Goal: Task Accomplishment & Management: Manage account settings

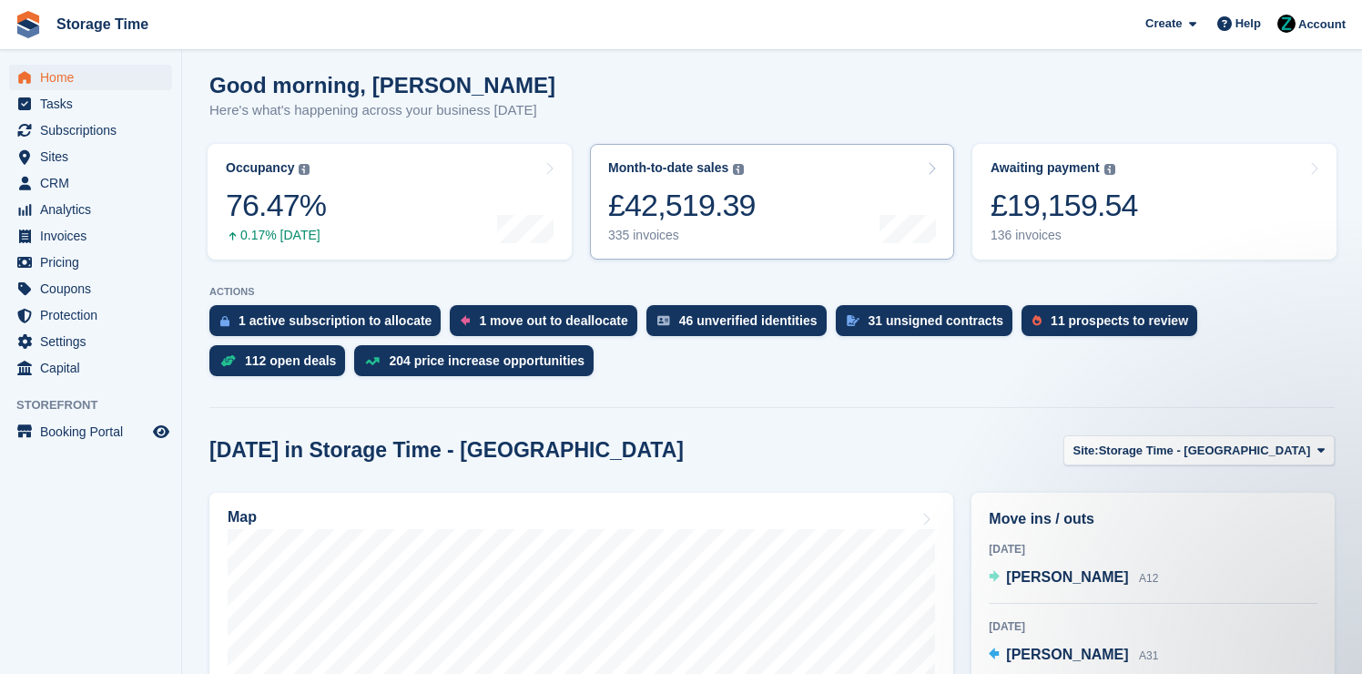
scroll to position [501, 0]
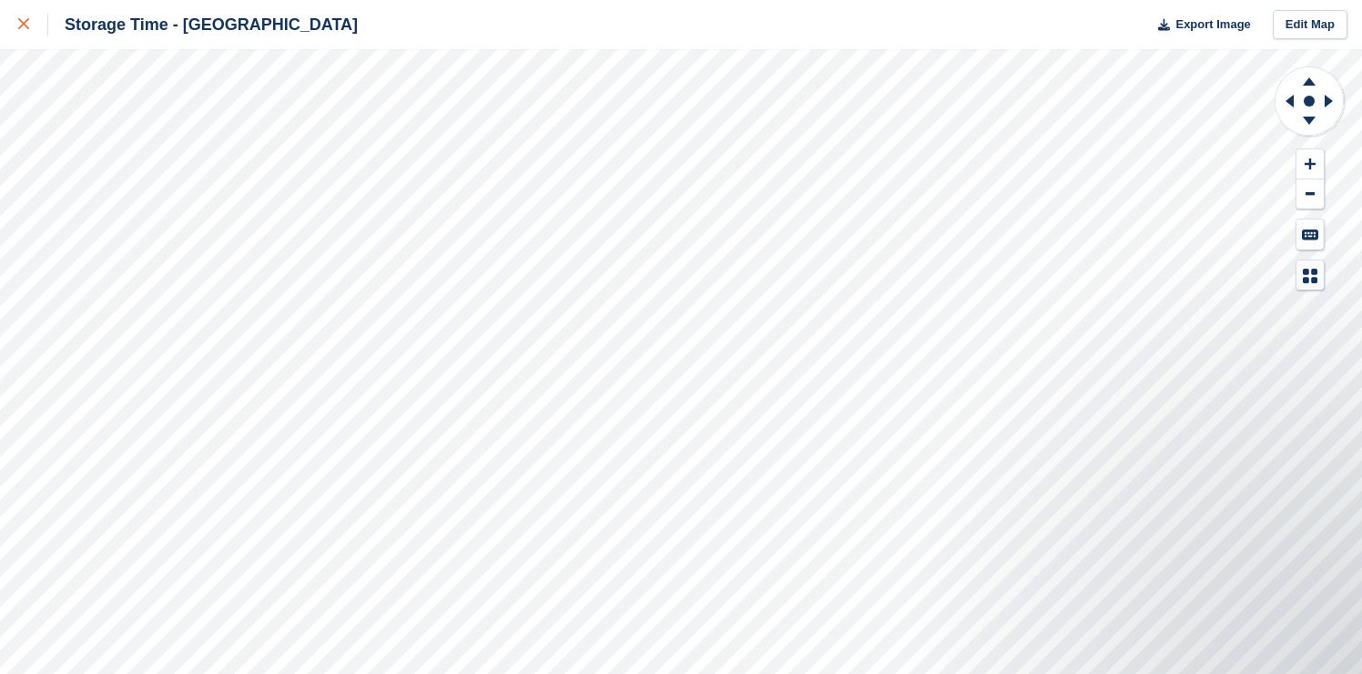
click at [29, 16] on div at bounding box center [33, 25] width 30 height 22
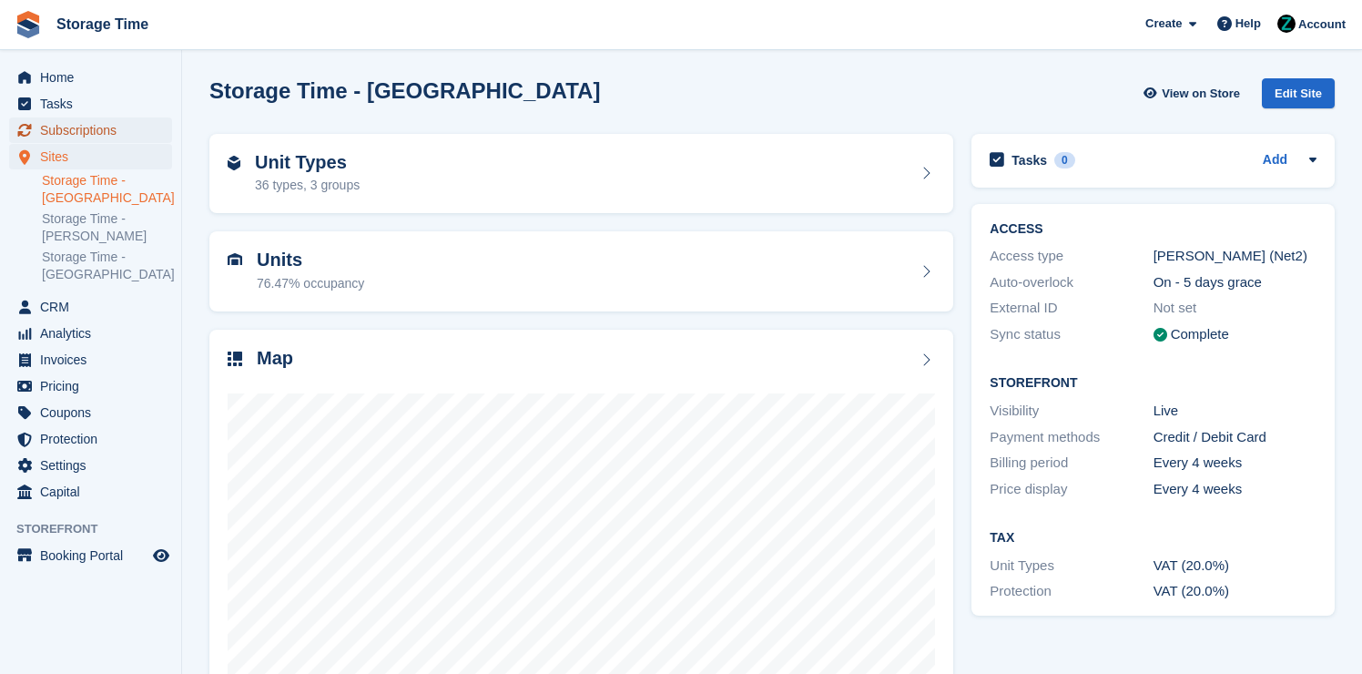
click at [137, 131] on span "Subscriptions" at bounding box center [94, 129] width 109 height 25
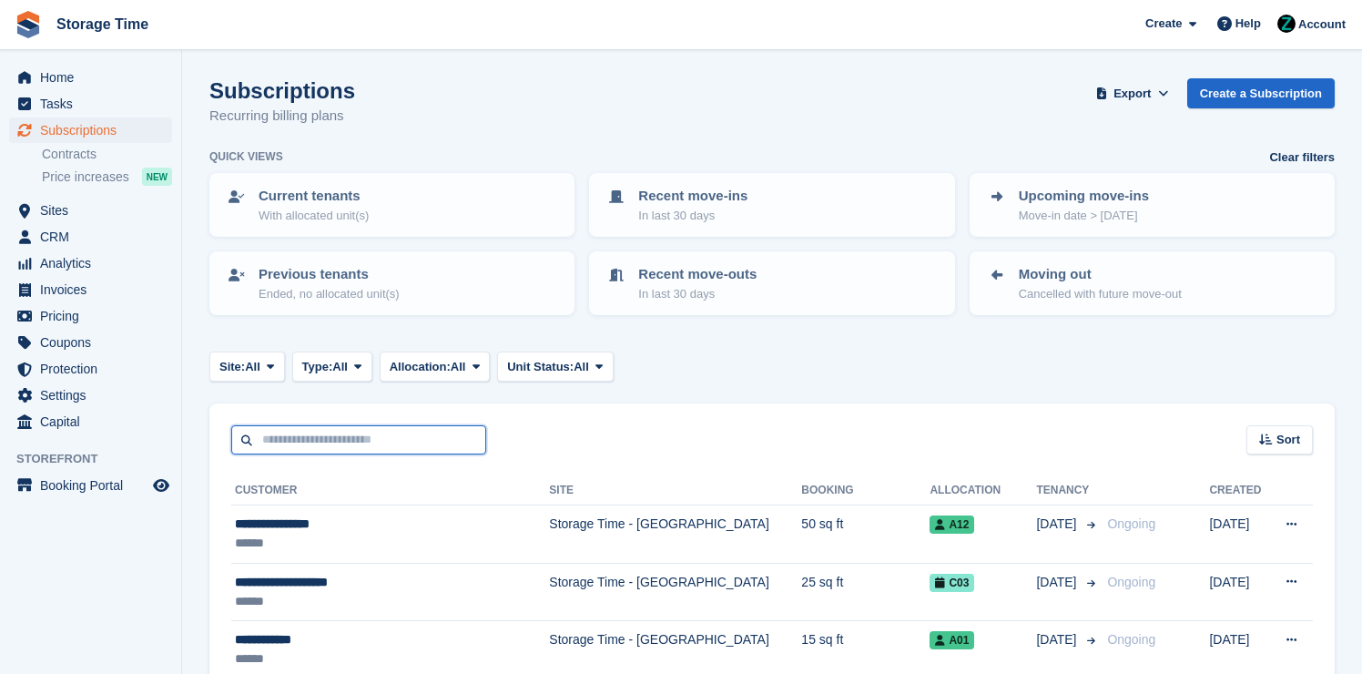
click at [309, 439] on input "text" at bounding box center [358, 440] width 255 height 30
type input "******"
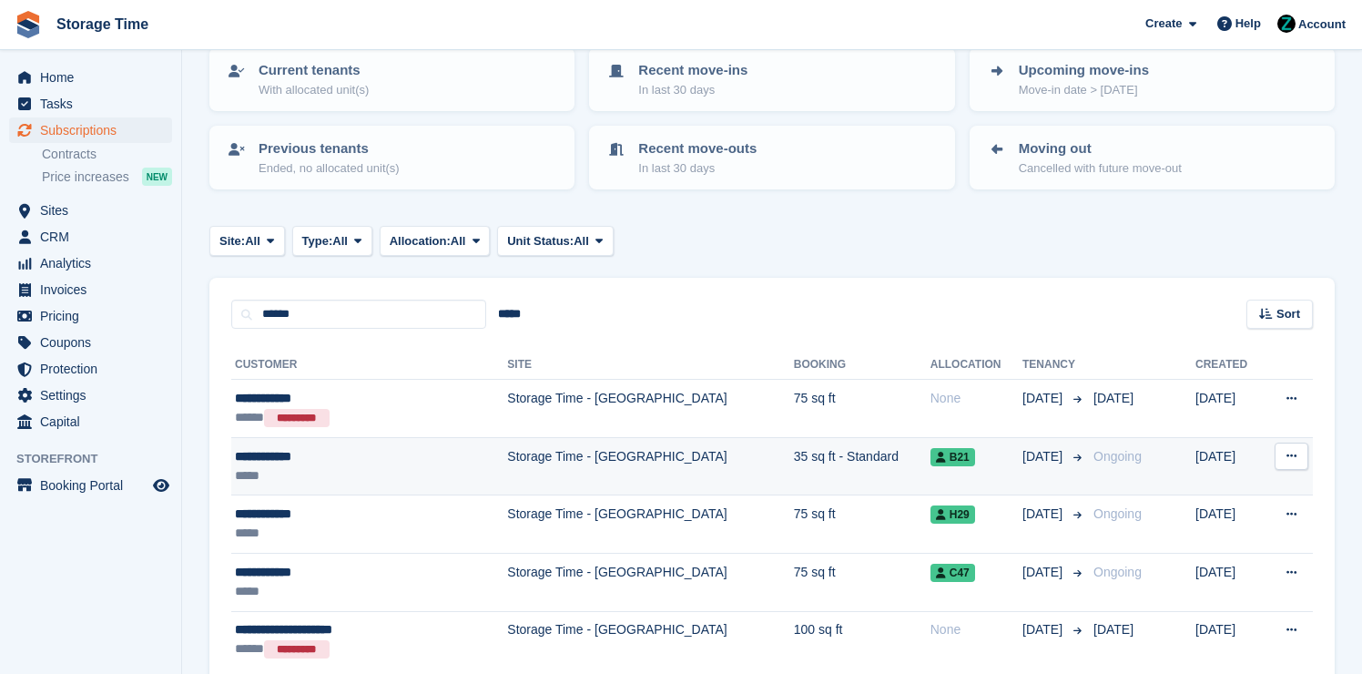
scroll to position [144, 0]
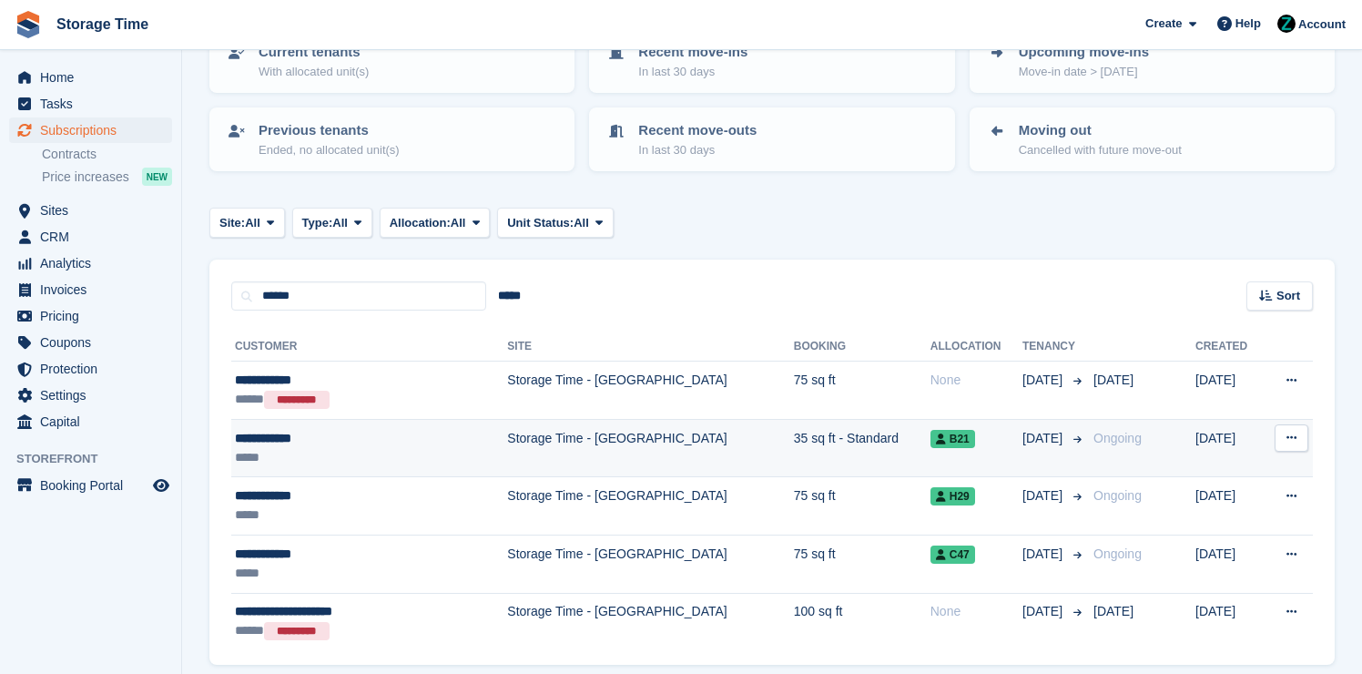
click at [519, 434] on td "Storage Time - [GEOGRAPHIC_DATA]" at bounding box center [650, 448] width 286 height 58
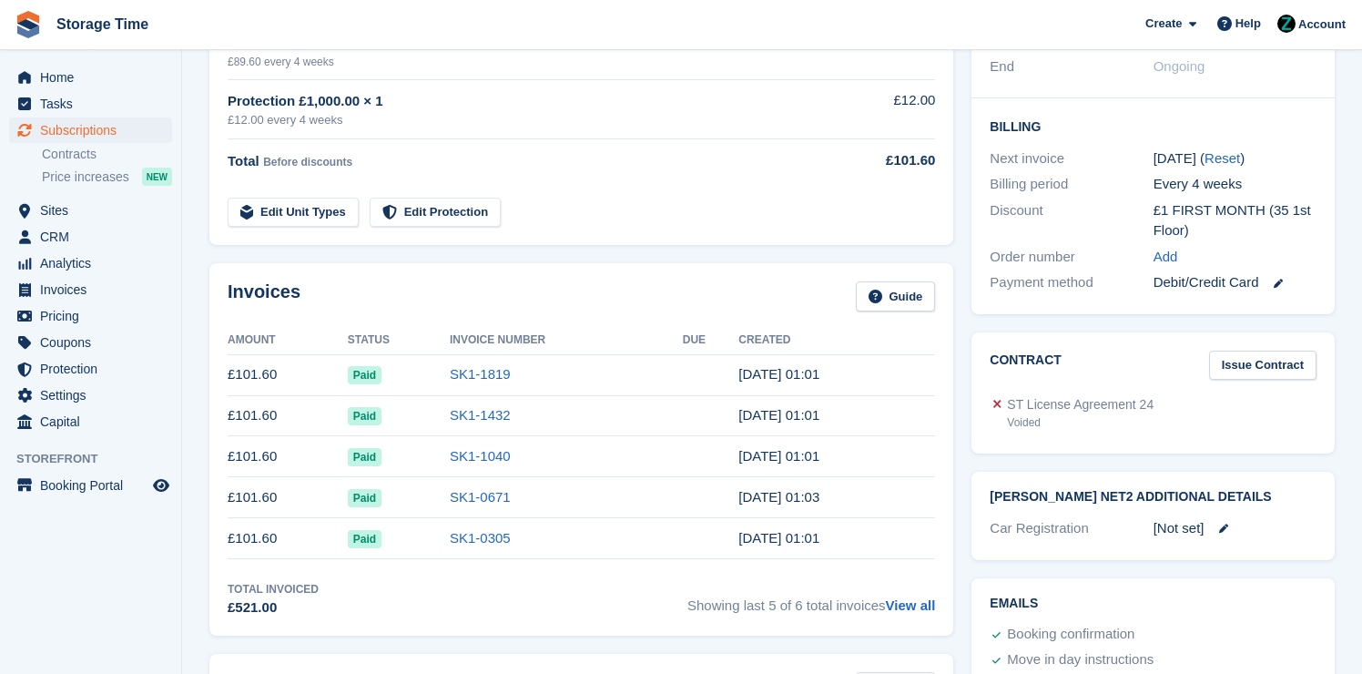
scroll to position [429, 0]
